Goal: Task Accomplishment & Management: Manage account settings

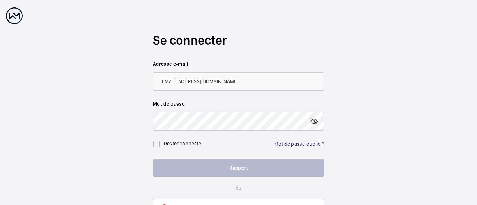
click at [164, 78] on input "Kervens.thelusme@vinci-facilities.com" at bounding box center [238, 81] width 171 height 19
type input "[EMAIL_ADDRESS][DOMAIN_NAME]"
drag, startPoint x: 253, startPoint y: 81, endPoint x: 147, endPoint y: 87, distance: 106.7
click at [146, 88] on wm-front-auth-container "Se connecter Adresse e-mail kervens.thelusme@vinci-facilities.com Mot de passe …" at bounding box center [238, 125] width 477 height 250
drag, startPoint x: 254, startPoint y: 84, endPoint x: 155, endPoint y: 86, distance: 98.7
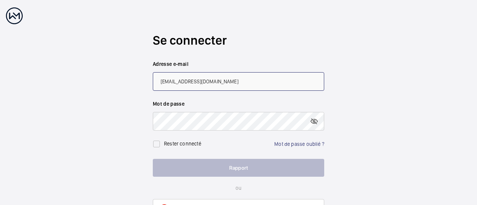
click at [155, 86] on input "[EMAIL_ADDRESS][DOMAIN_NAME]" at bounding box center [238, 81] width 171 height 19
click at [282, 142] on font "Mot de passe oublié ?" at bounding box center [299, 144] width 50 height 6
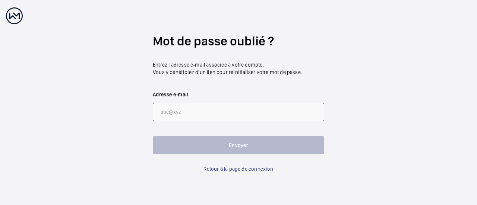
click at [229, 114] on input "email" at bounding box center [238, 112] width 171 height 19
paste input "[EMAIL_ADDRESS][DOMAIN_NAME]"
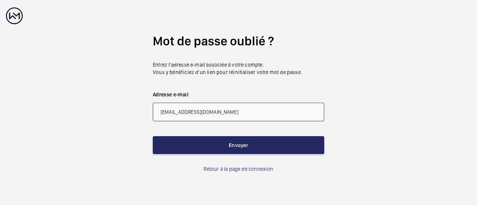
type input "[EMAIL_ADDRESS][DOMAIN_NAME]"
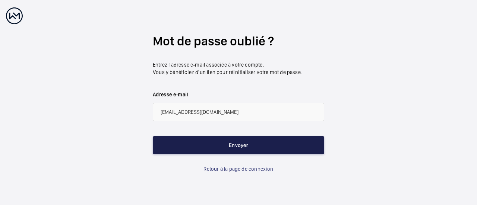
click at [222, 143] on button "Envoyer" at bounding box center [238, 145] width 171 height 18
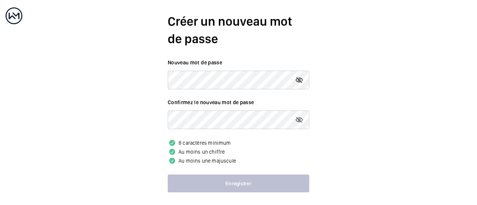
click at [300, 82] on mat-icon at bounding box center [299, 80] width 9 height 9
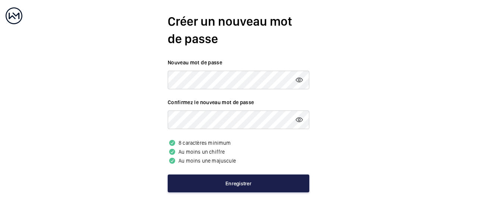
click at [215, 178] on button "Enregistrer" at bounding box center [239, 184] width 142 height 18
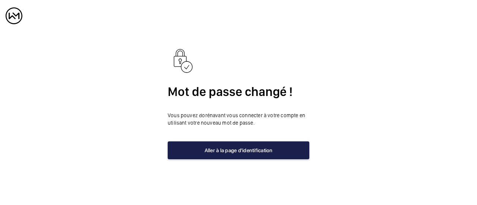
click at [215, 149] on font "Aller à la page d'identification" at bounding box center [238, 150] width 68 height 6
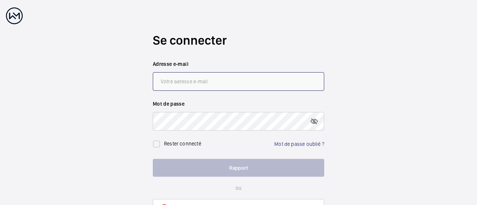
click at [206, 82] on input "email" at bounding box center [238, 81] width 171 height 19
paste input "[EMAIL_ADDRESS][DOMAIN_NAME]"
type input "[EMAIL_ADDRESS][DOMAIN_NAME]"
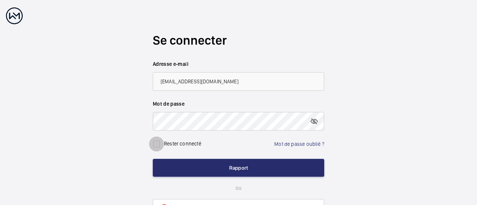
click at [158, 146] on input "checkbox" at bounding box center [156, 144] width 15 height 15
checkbox input "true"
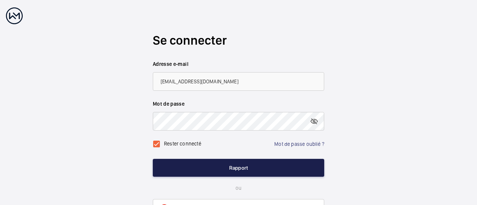
click at [198, 166] on button "Rapport" at bounding box center [238, 168] width 171 height 18
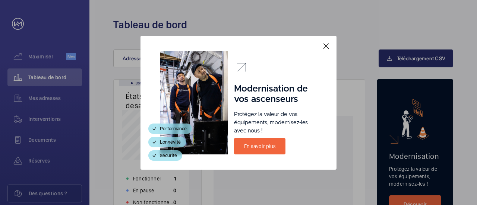
click at [326, 45] on mat-icon at bounding box center [325, 46] width 9 height 9
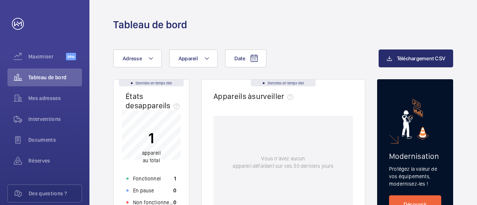
click at [377, 18] on div "Tableau de bord" at bounding box center [282, 16] width 387 height 32
